Goal: Information Seeking & Learning: Understand process/instructions

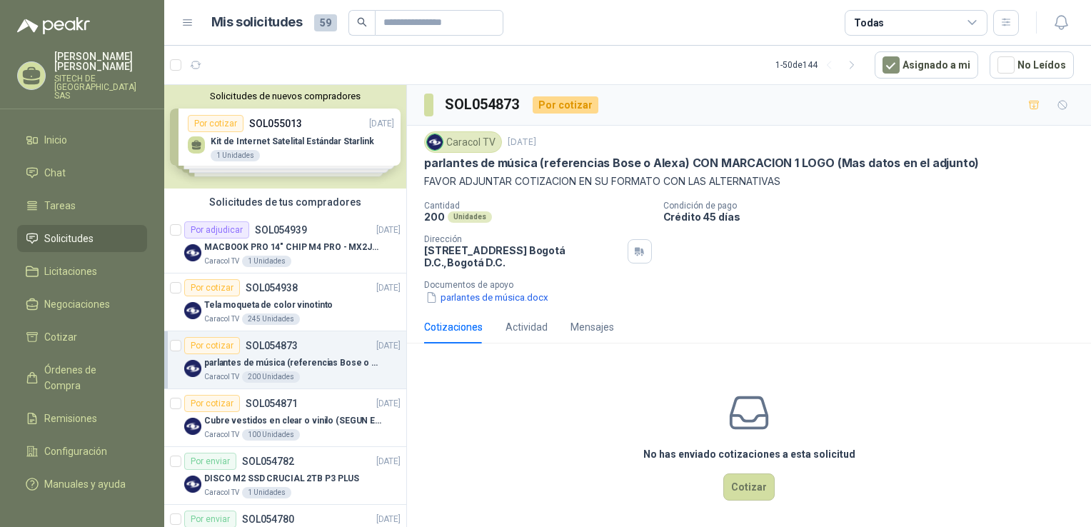
click at [454, 186] on p "FAVOR ADJUNTAR COTIZACION EN SU FORMATO CON LAS ALTERNATIVAS" at bounding box center [749, 182] width 650 height 16
drag, startPoint x: 454, startPoint y: 186, endPoint x: 433, endPoint y: 167, distance: 28.8
click at [433, 167] on p "parlantes de música (referencias Bose o Alexa) CON MARCACION 1 LOGO (Mas datos …" at bounding box center [701, 163] width 555 height 15
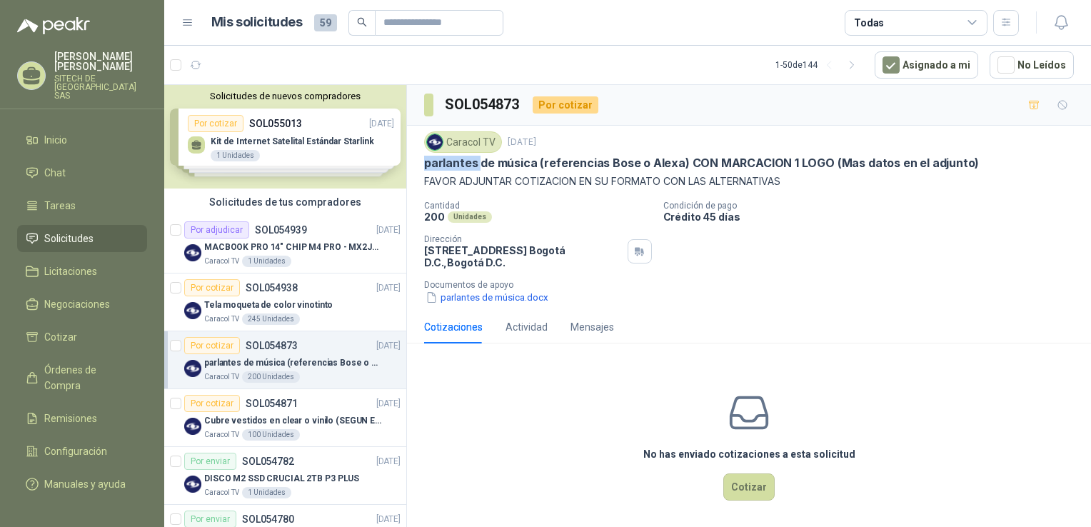
click at [433, 167] on p "parlantes de música (referencias Bose o Alexa) CON MARCACION 1 LOGO (Mas datos …" at bounding box center [701, 163] width 555 height 15
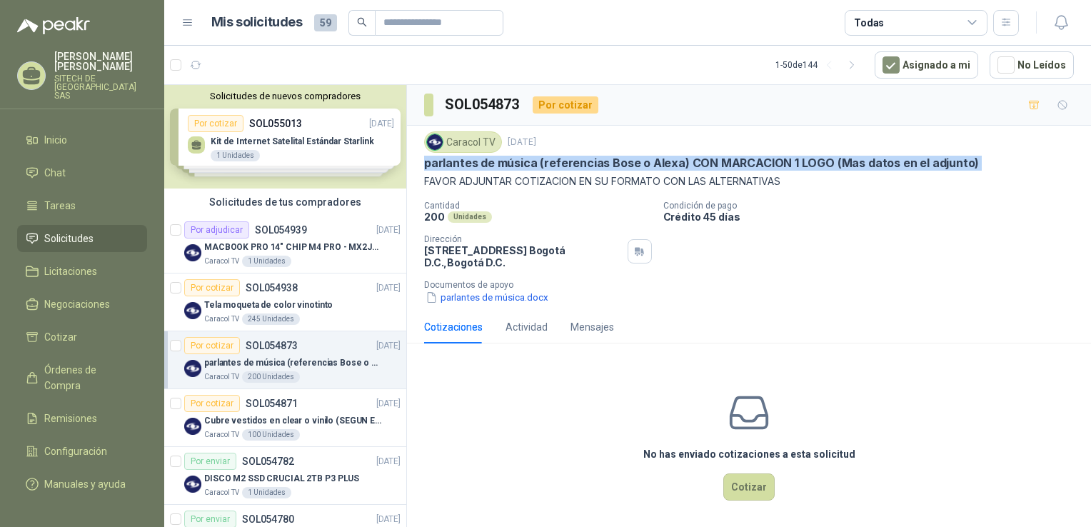
click at [433, 167] on p "parlantes de música (referencias Bose o Alexa) CON MARCACION 1 LOGO (Mas datos …" at bounding box center [701, 163] width 555 height 15
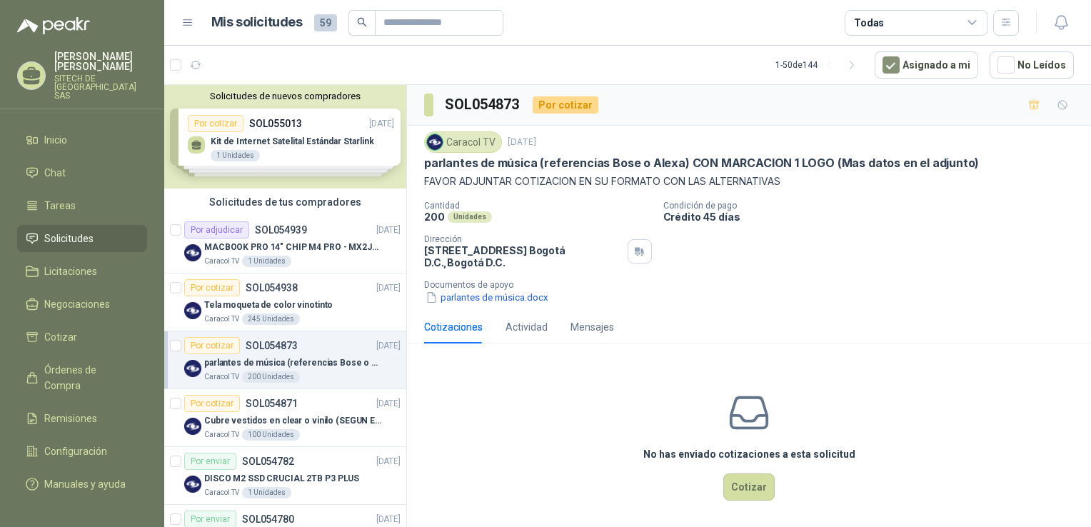
drag, startPoint x: 433, startPoint y: 167, endPoint x: 481, endPoint y: 176, distance: 49.4
click at [481, 176] on p "FAVOR ADJUNTAR COTIZACION EN SU FORMATO CON LAS ALTERNATIVAS" at bounding box center [749, 182] width 650 height 16
drag, startPoint x: 481, startPoint y: 176, endPoint x: 473, endPoint y: 174, distance: 9.0
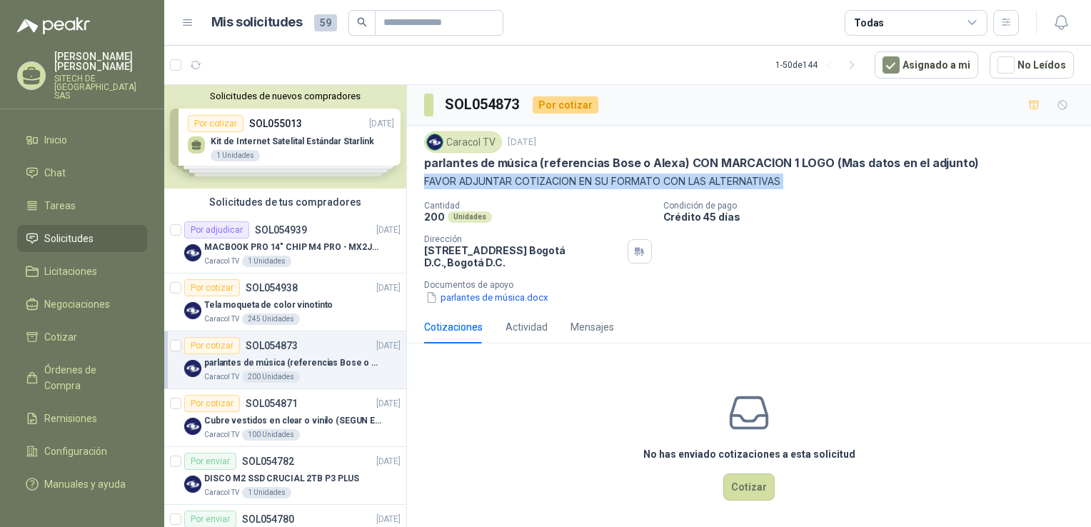
click at [473, 174] on p "FAVOR ADJUNTAR COTIZACION EN SU FORMATO CON LAS ALTERNATIVAS" at bounding box center [749, 182] width 650 height 16
drag, startPoint x: 473, startPoint y: 174, endPoint x: 475, endPoint y: 164, distance: 10.2
click at [475, 164] on p "parlantes de música (referencias Bose o Alexa) CON MARCACION 1 LOGO (Mas datos …" at bounding box center [701, 163] width 555 height 15
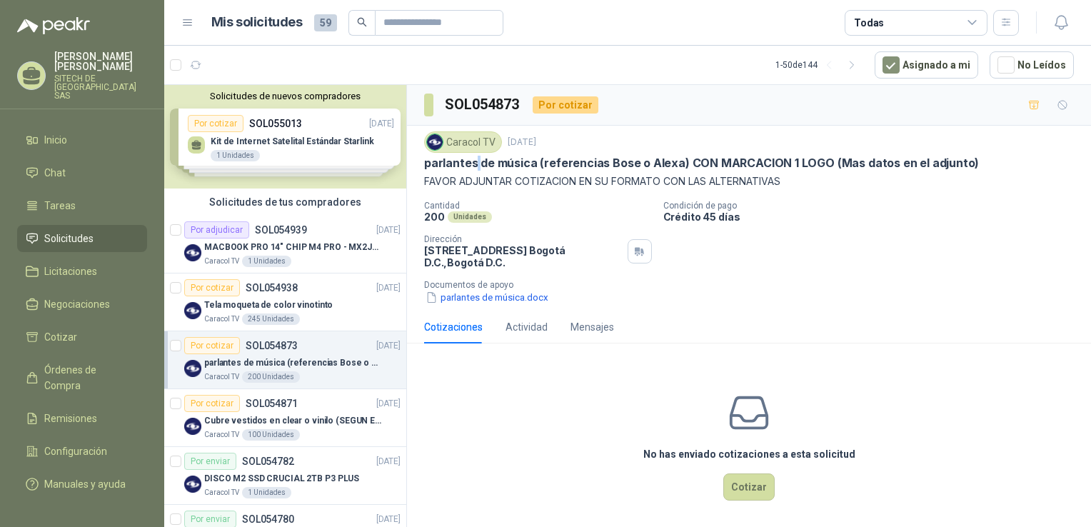
click at [475, 164] on p "parlantes de música (referencias Bose o Alexa) CON MARCACION 1 LOGO (Mas datos …" at bounding box center [701, 163] width 555 height 15
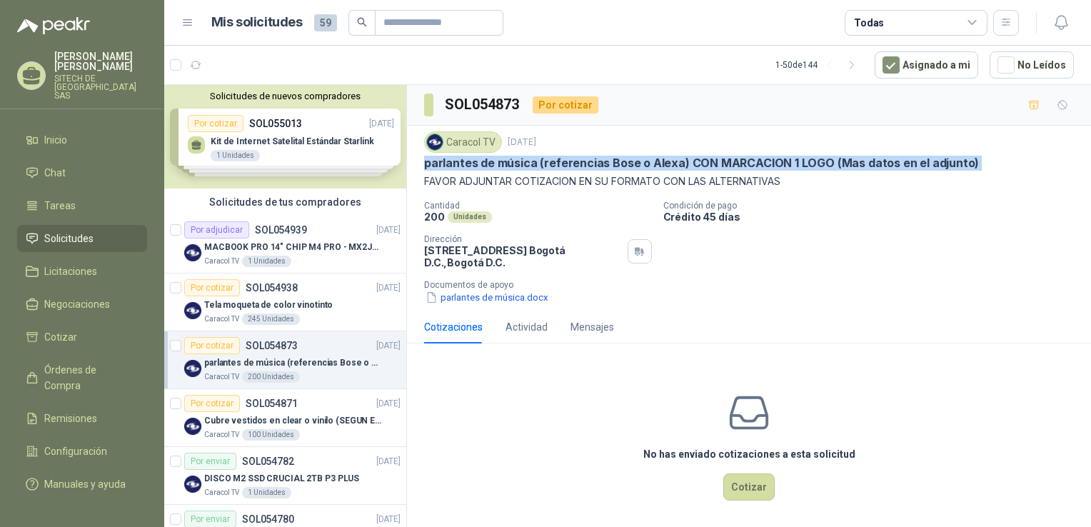
click at [475, 164] on p "parlantes de música (referencias Bose o Alexa) CON MARCACION 1 LOGO (Mas datos …" at bounding box center [701, 163] width 555 height 15
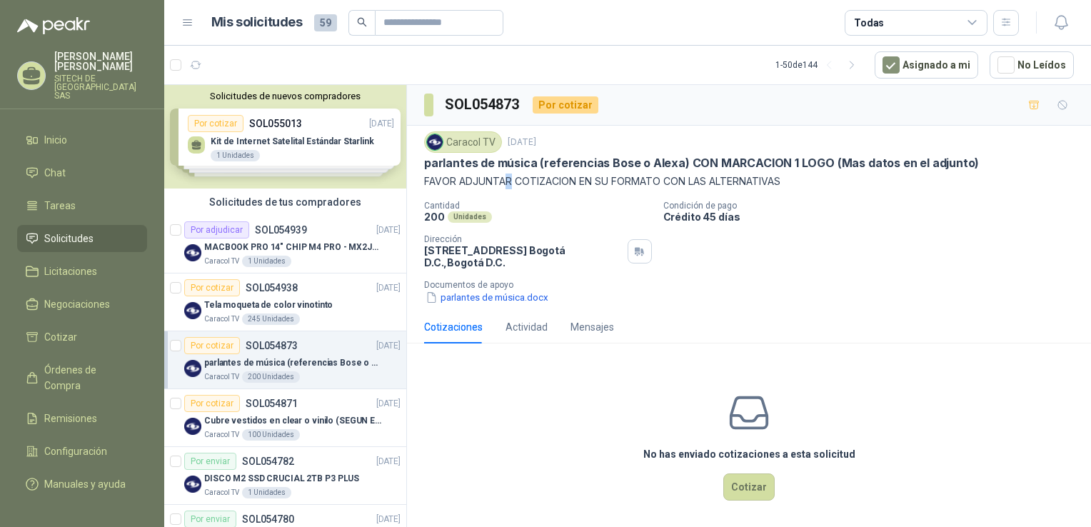
drag, startPoint x: 475, startPoint y: 164, endPoint x: 509, endPoint y: 182, distance: 39.0
click at [509, 182] on p "FAVOR ADJUNTAR COTIZACION EN SU FORMATO CON LAS ALTERNATIVAS" at bounding box center [749, 182] width 650 height 16
click at [511, 180] on p "FAVOR ADJUNTAR COTIZACION EN SU FORMATO CON LAS ALTERNATIVAS" at bounding box center [749, 182] width 650 height 16
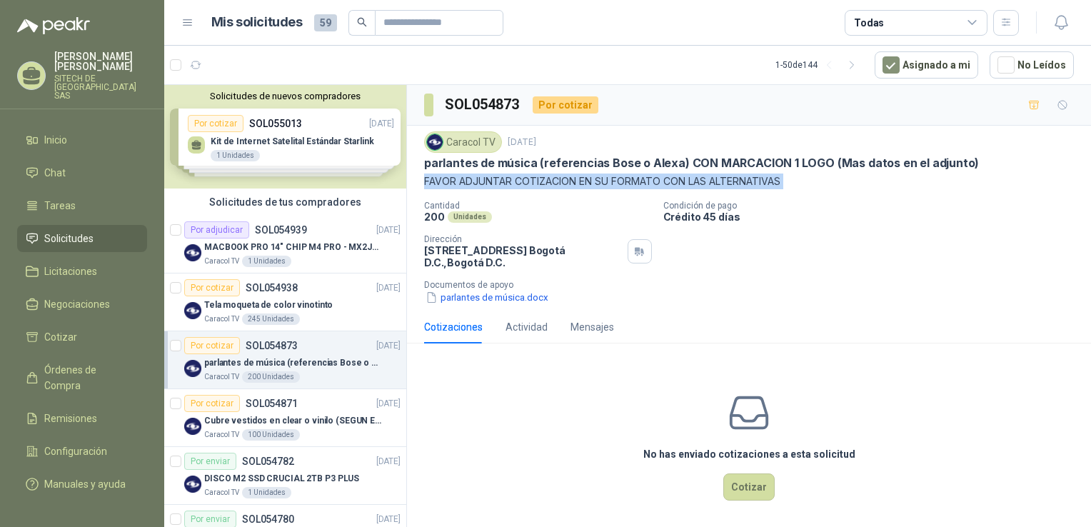
click at [511, 180] on p "FAVOR ADJUNTAR COTIZACION EN SU FORMATO CON LAS ALTERNATIVAS" at bounding box center [749, 182] width 650 height 16
